Goal: Transaction & Acquisition: Purchase product/service

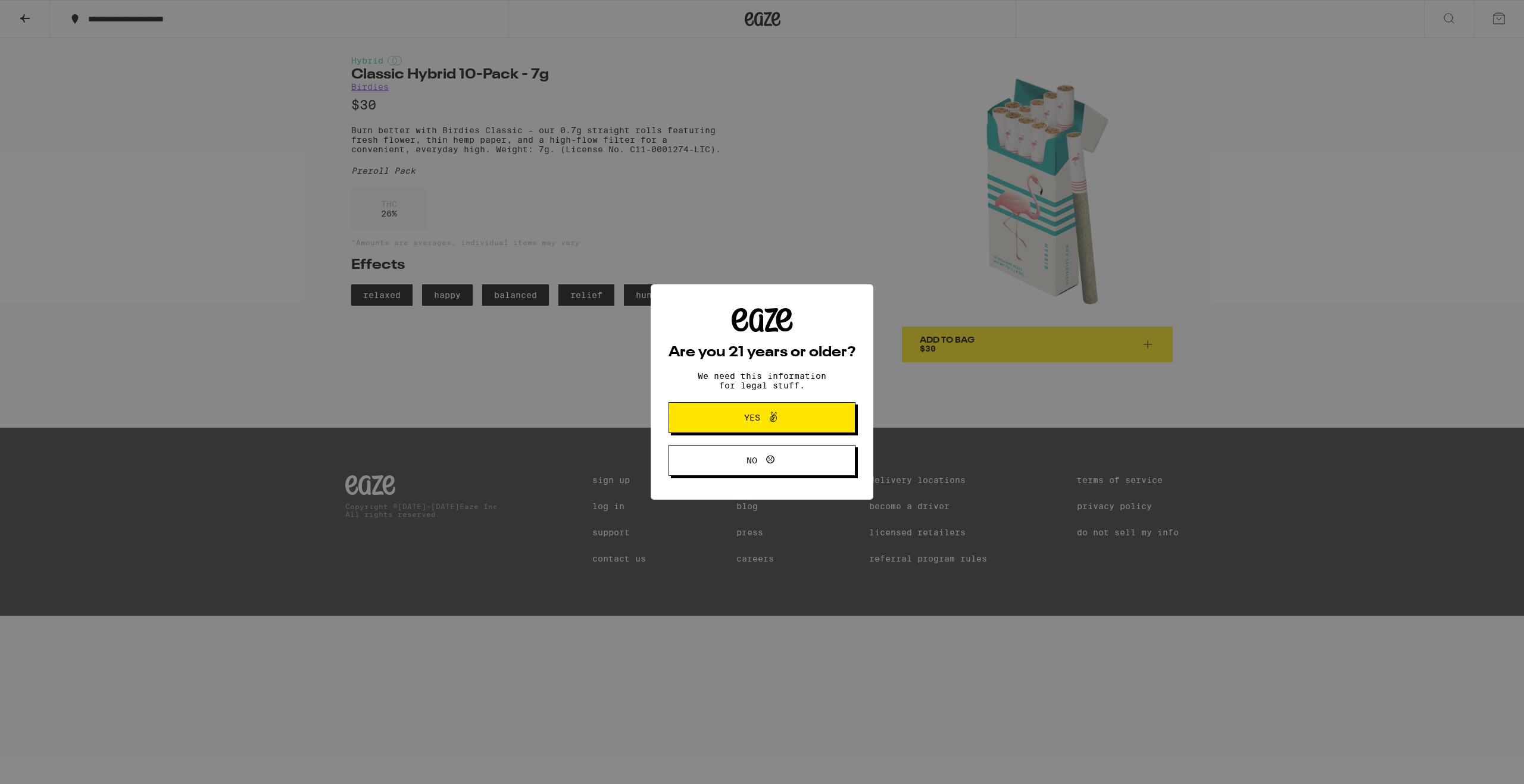
click at [734, 234] on div "Are you 21 years or older? We need this information for legal stuff. Yes No" at bounding box center [762, 392] width 1524 height 784
click at [737, 239] on div "Are you 21 years or older? We need this information for legal stuff. Yes No" at bounding box center [762, 392] width 1524 height 784
click at [771, 411] on icon at bounding box center [773, 417] width 14 height 14
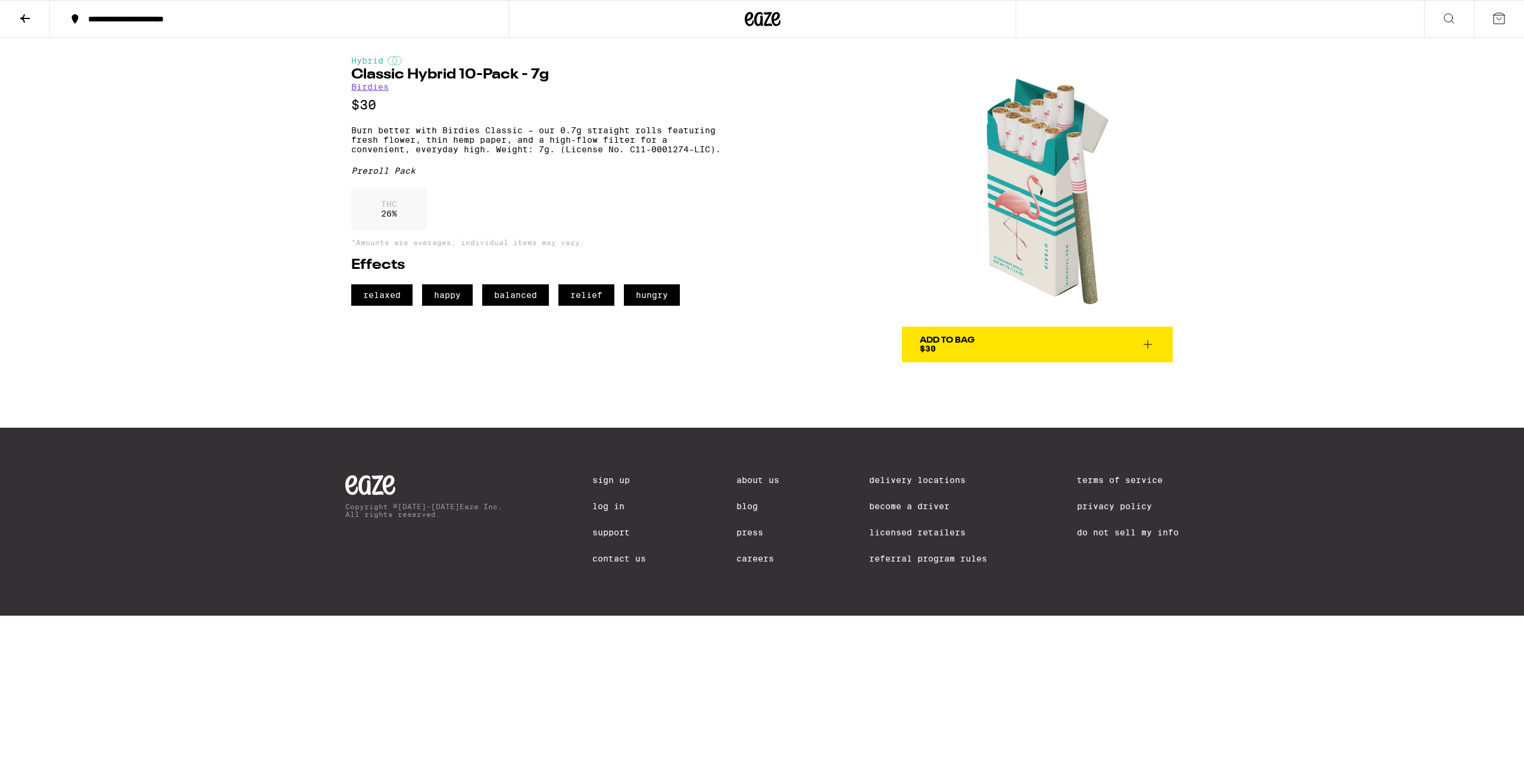
click at [1108, 169] on img at bounding box center [1037, 191] width 271 height 271
